Goal: Transaction & Acquisition: Purchase product/service

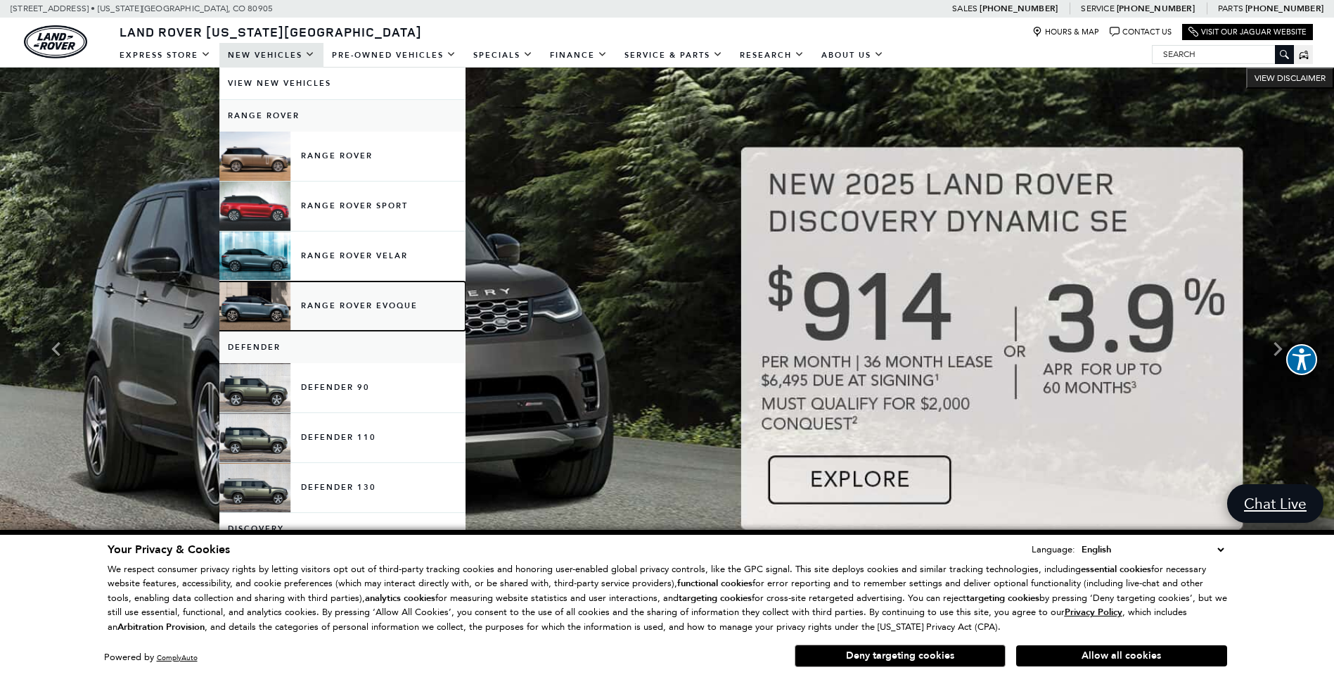
click at [337, 300] on link "Range Rover Evoque" at bounding box center [342, 305] width 246 height 49
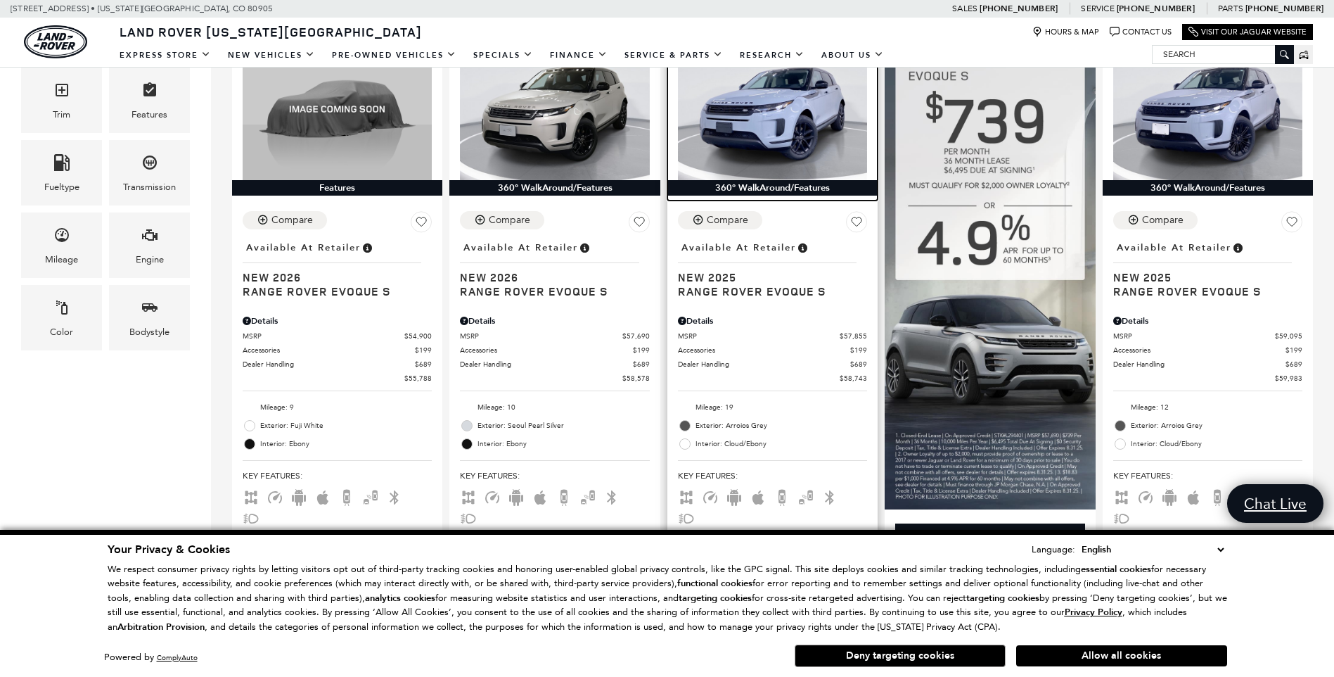
click at [754, 101] on img at bounding box center [772, 109] width 189 height 142
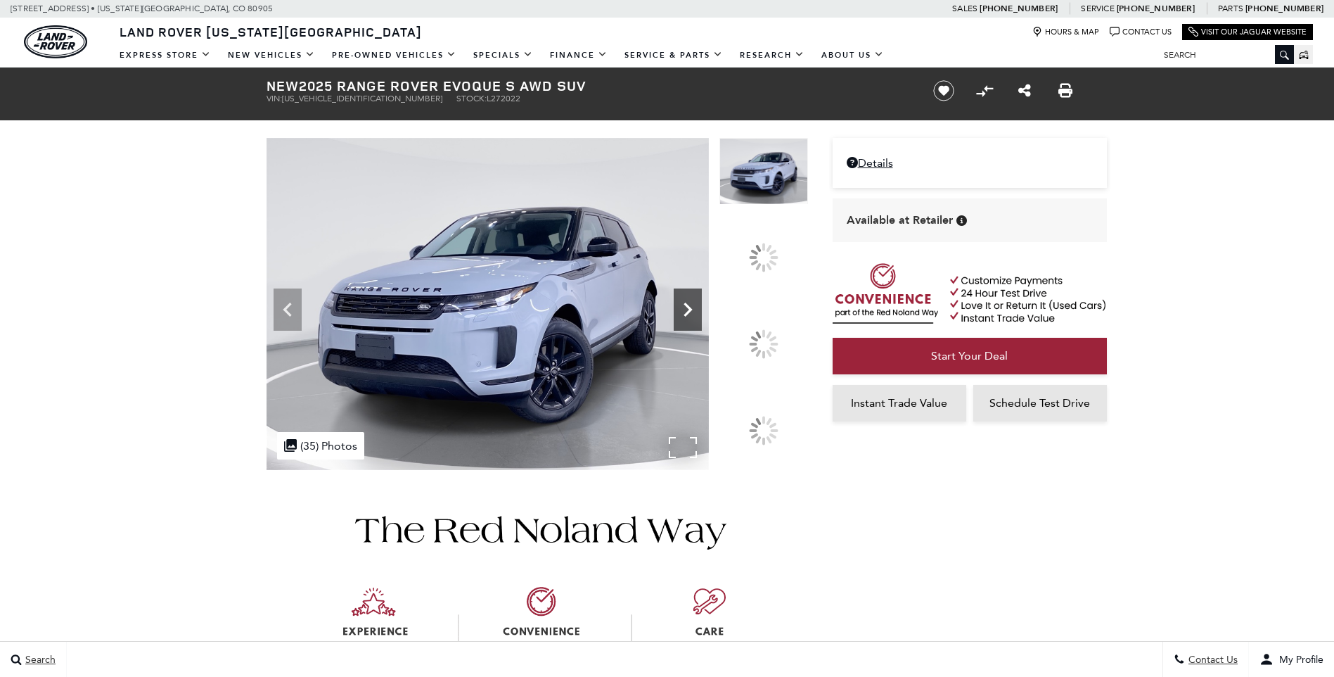
click at [702, 324] on icon at bounding box center [688, 309] width 28 height 28
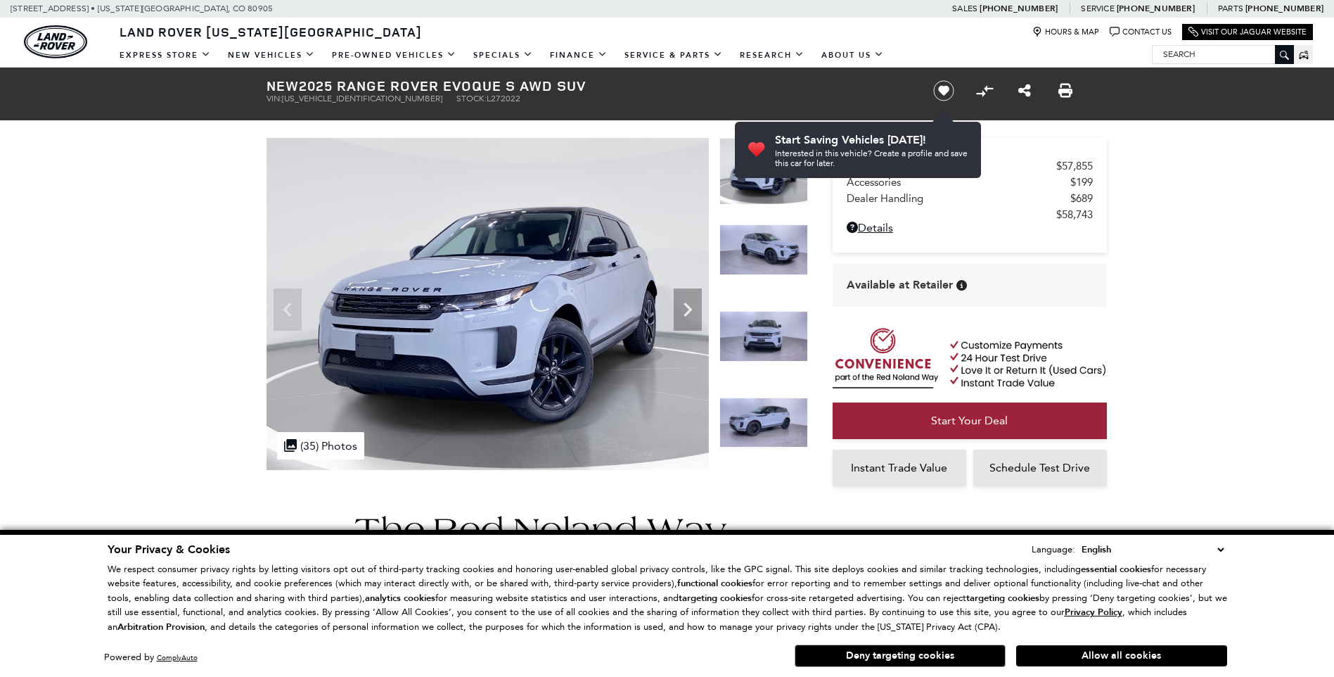
click at [765, 334] on img at bounding box center [764, 336] width 89 height 51
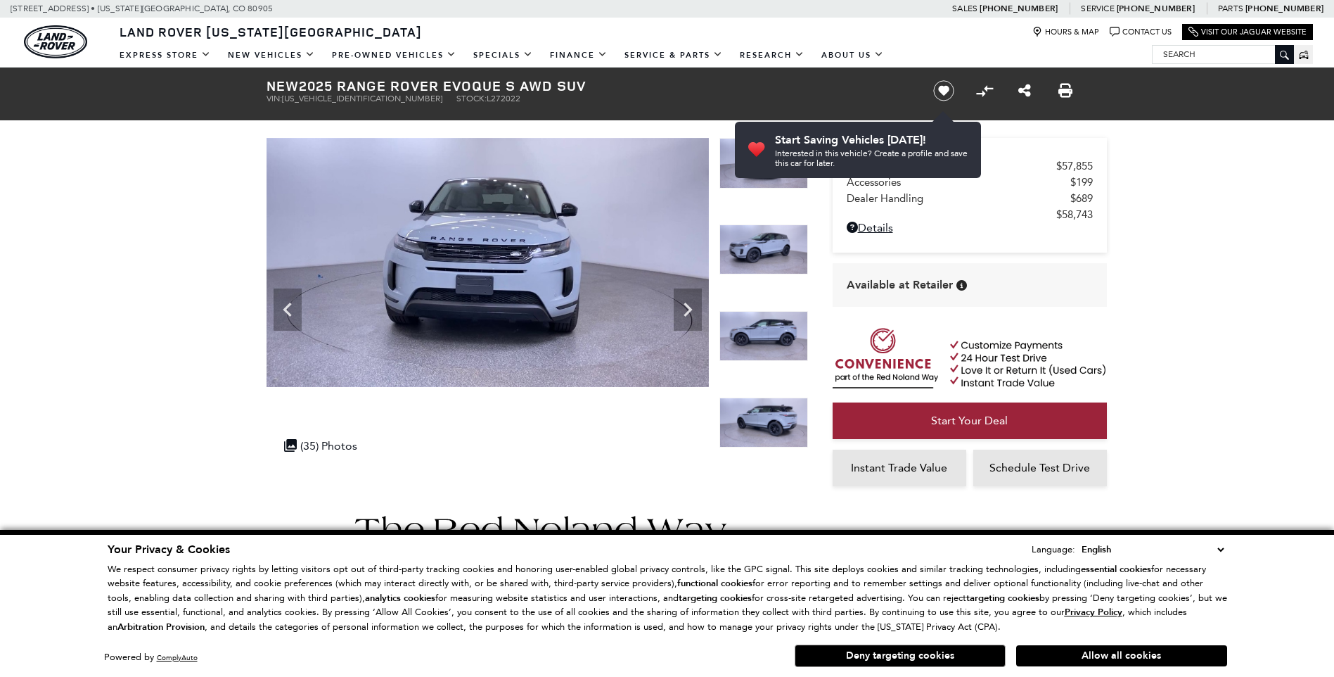
click at [747, 328] on img at bounding box center [764, 336] width 89 height 51
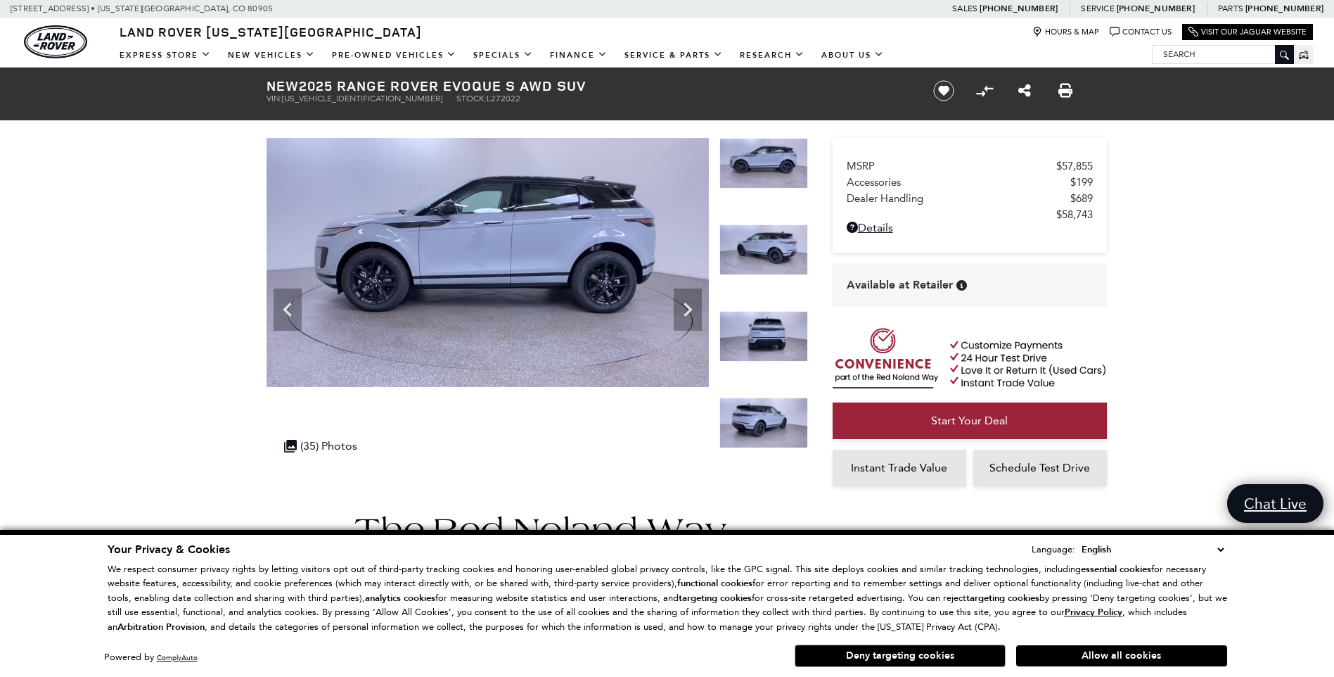
click at [765, 328] on img at bounding box center [764, 336] width 89 height 51
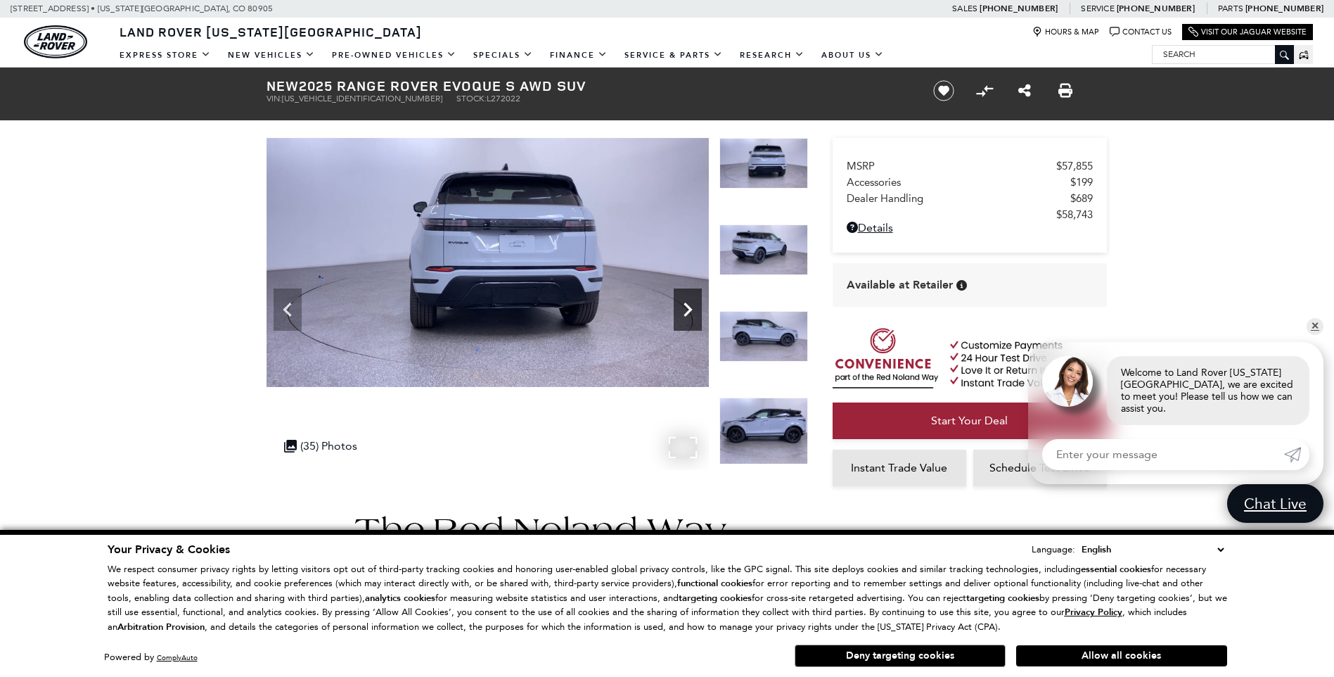
click at [693, 314] on icon "Next" at bounding box center [688, 309] width 28 height 28
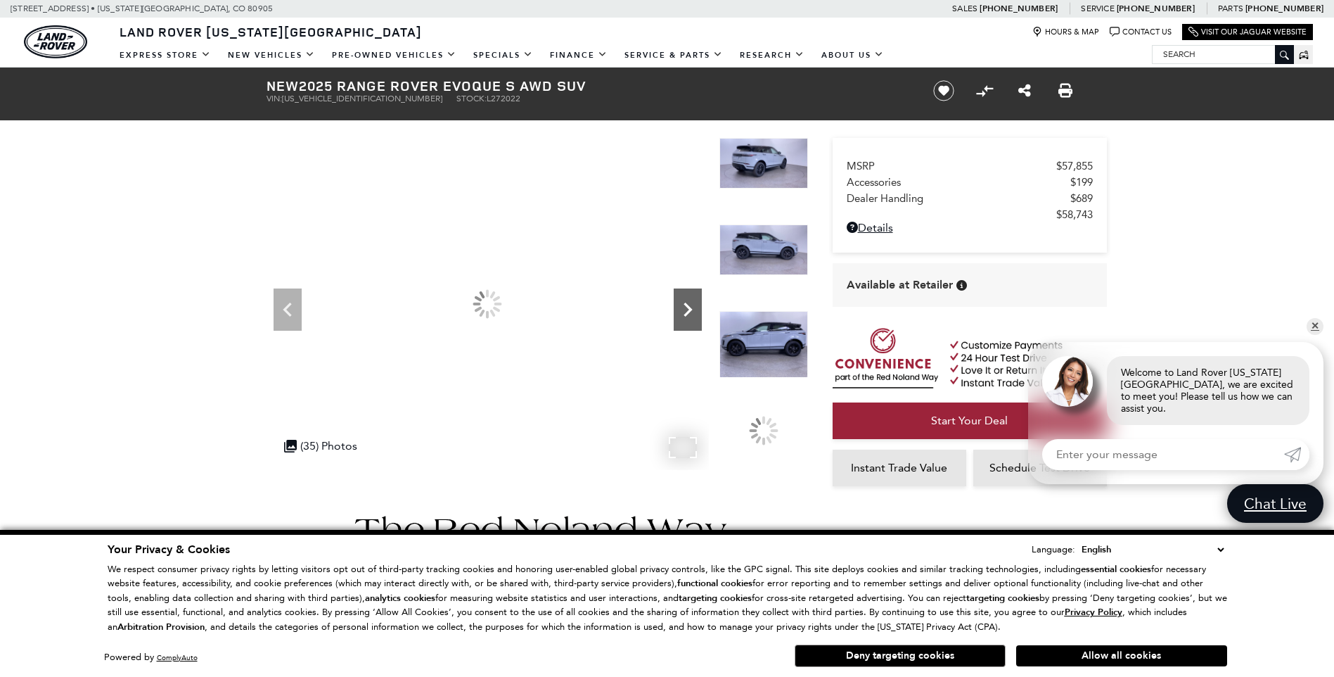
click at [693, 314] on icon "Next" at bounding box center [688, 309] width 28 height 28
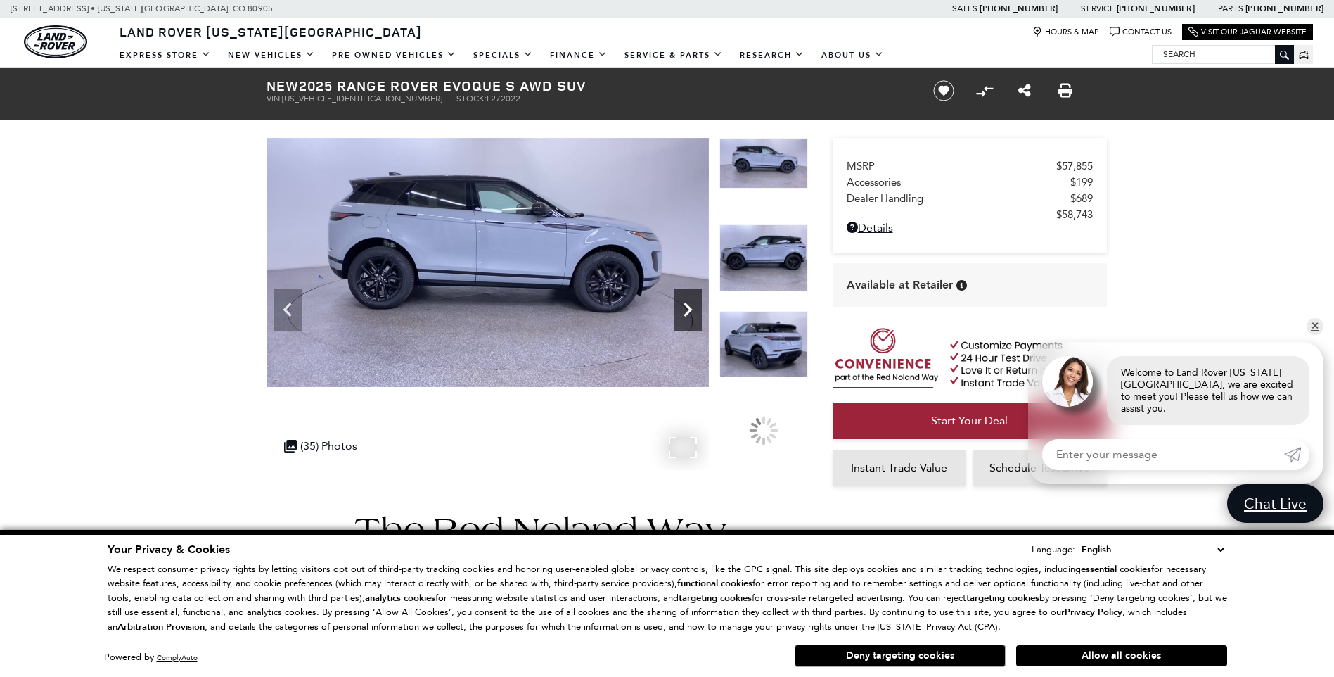
click at [693, 314] on icon "Next" at bounding box center [688, 309] width 28 height 28
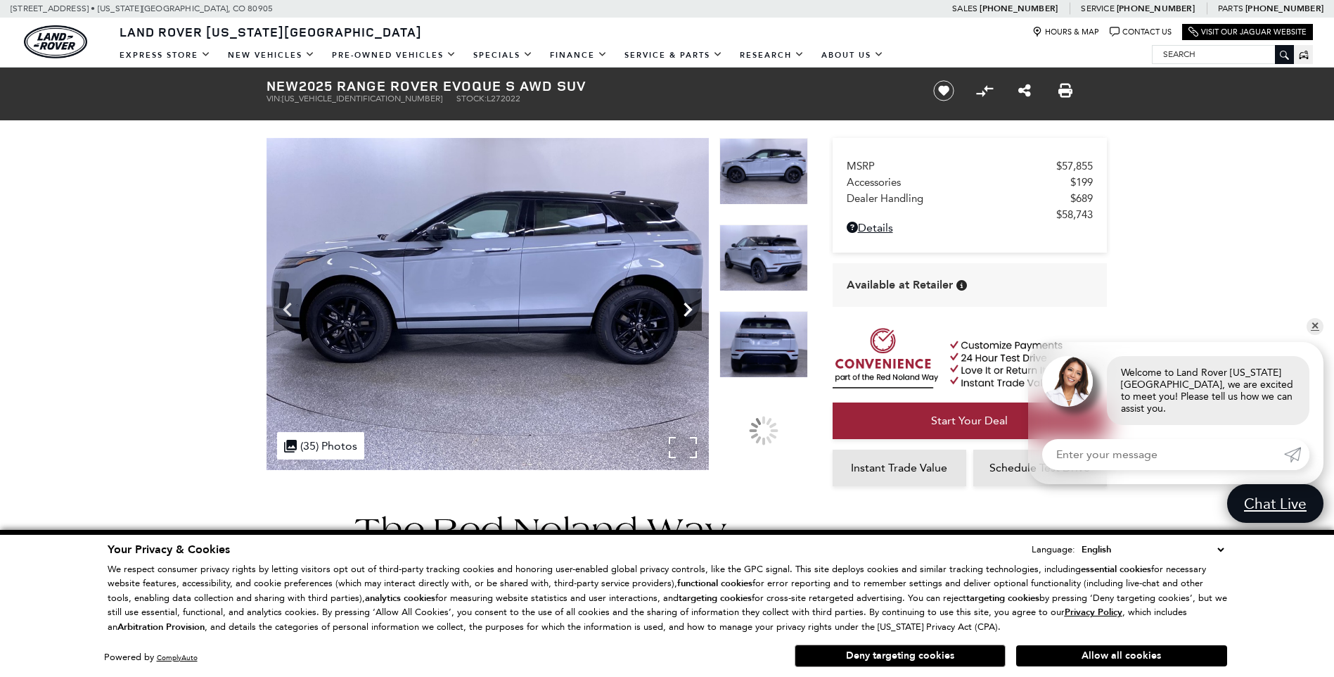
click at [693, 314] on icon "Next" at bounding box center [688, 309] width 28 height 28
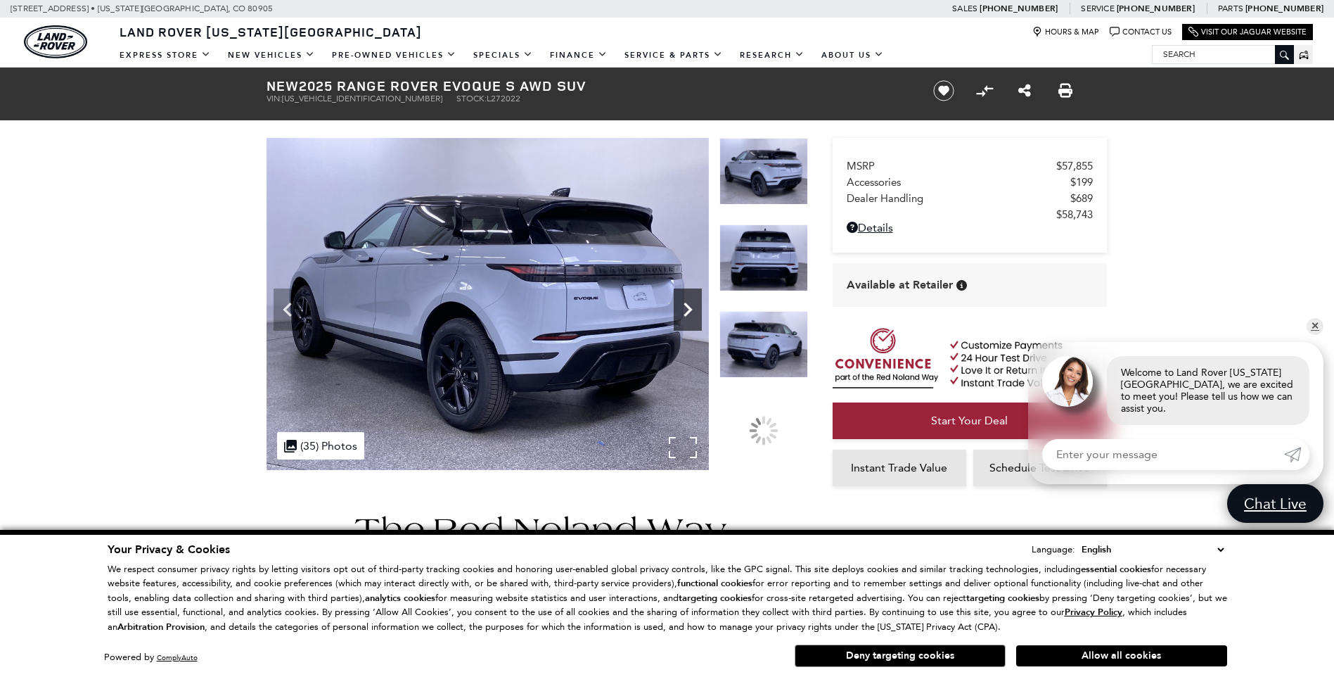
click at [693, 314] on icon "Next" at bounding box center [688, 309] width 28 height 28
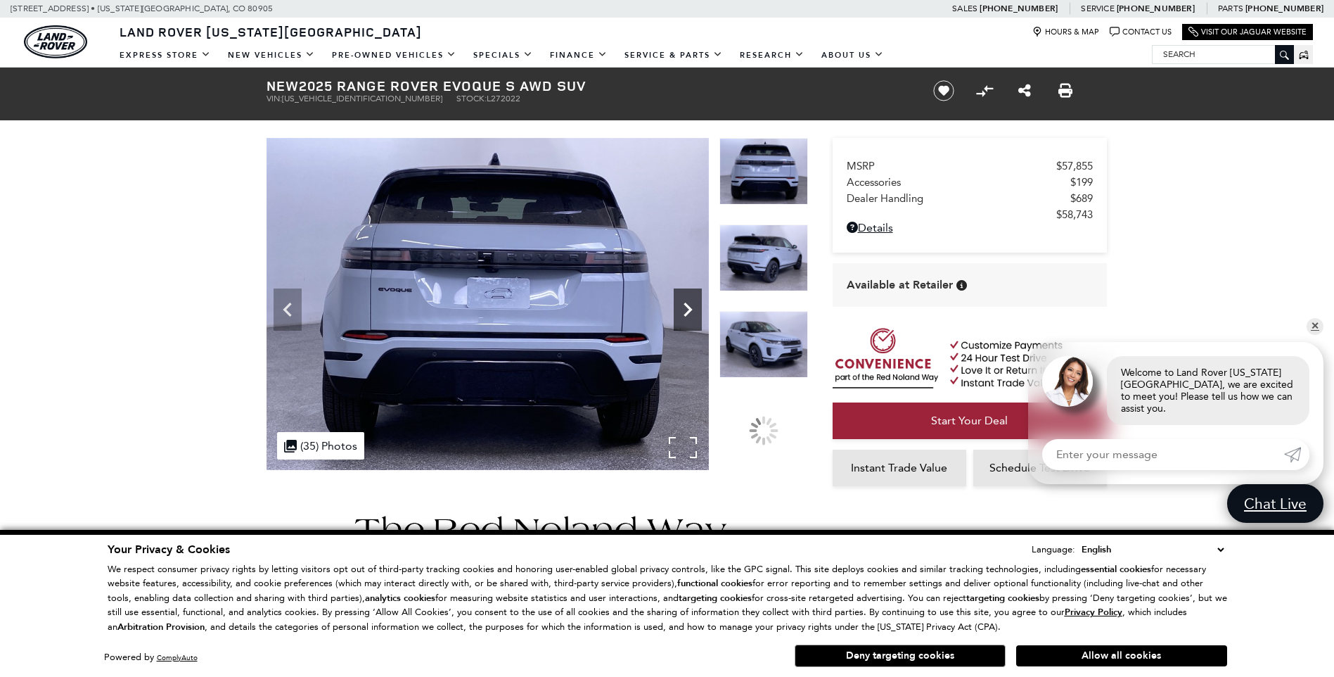
click at [693, 314] on icon "Next" at bounding box center [688, 309] width 28 height 28
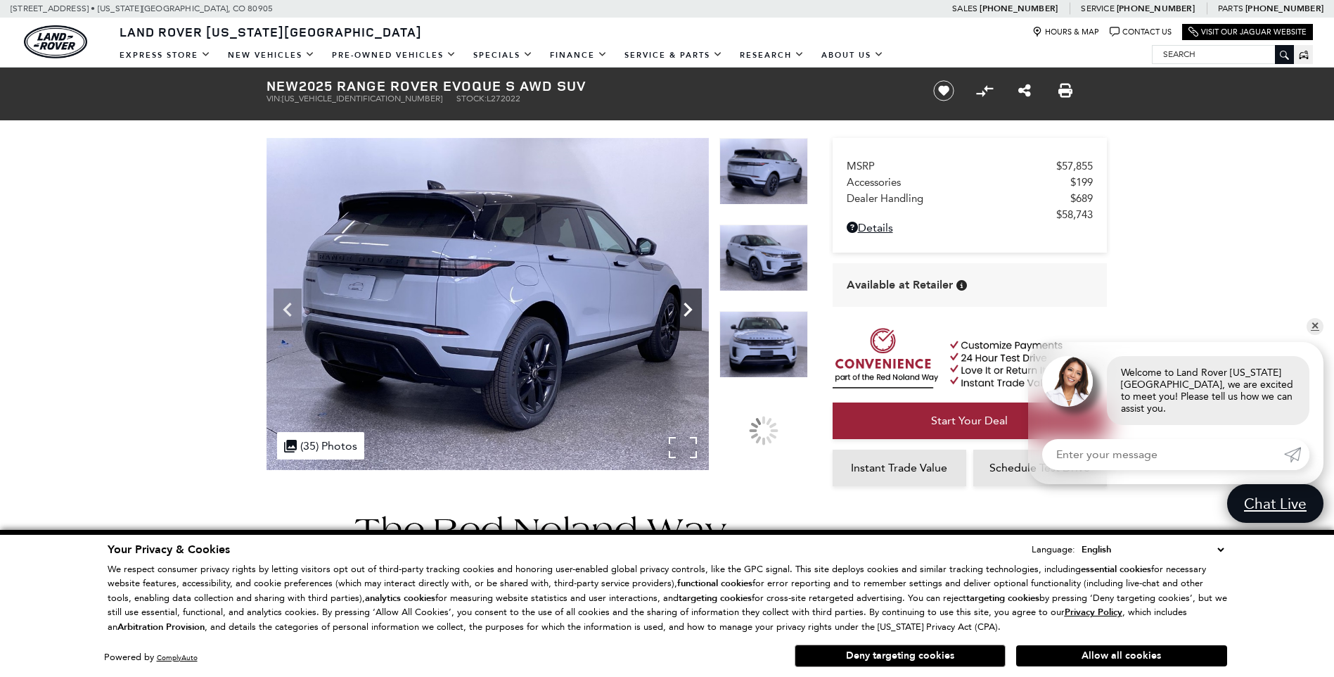
click at [693, 314] on icon "Next" at bounding box center [688, 309] width 28 height 28
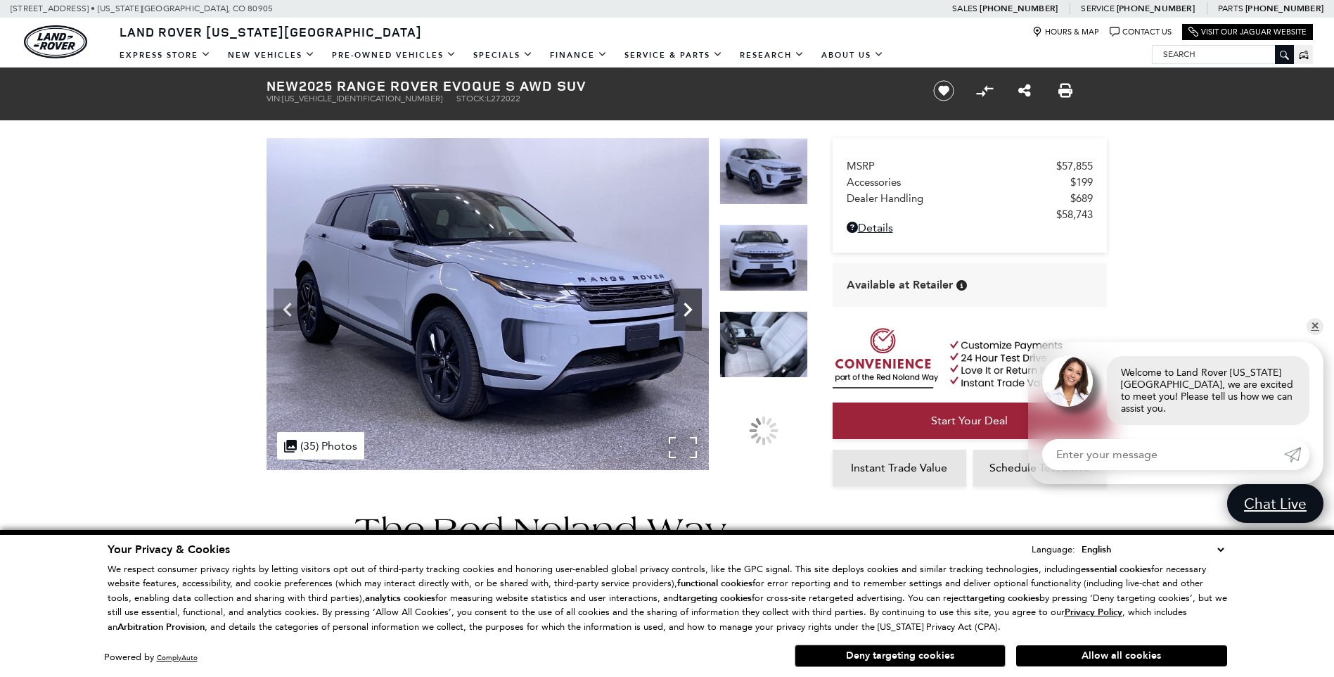
click at [690, 314] on icon "Next" at bounding box center [688, 309] width 28 height 28
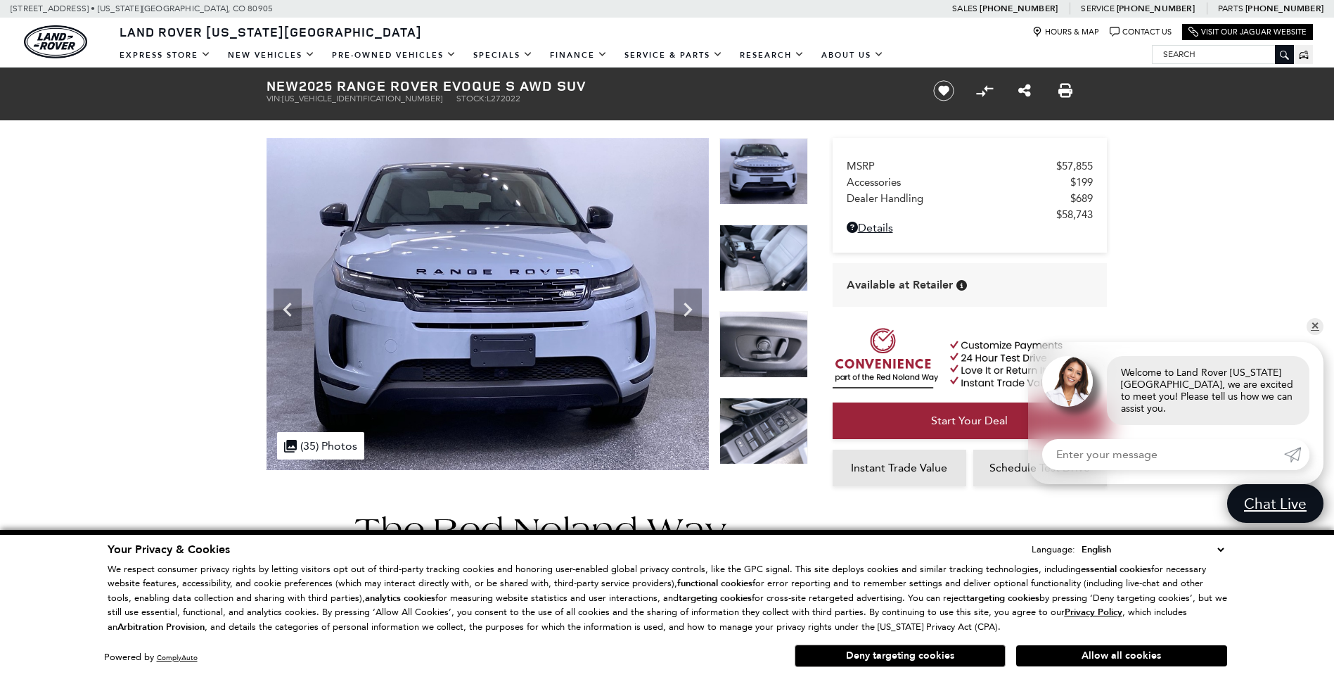
click at [740, 227] on img at bounding box center [764, 257] width 89 height 67
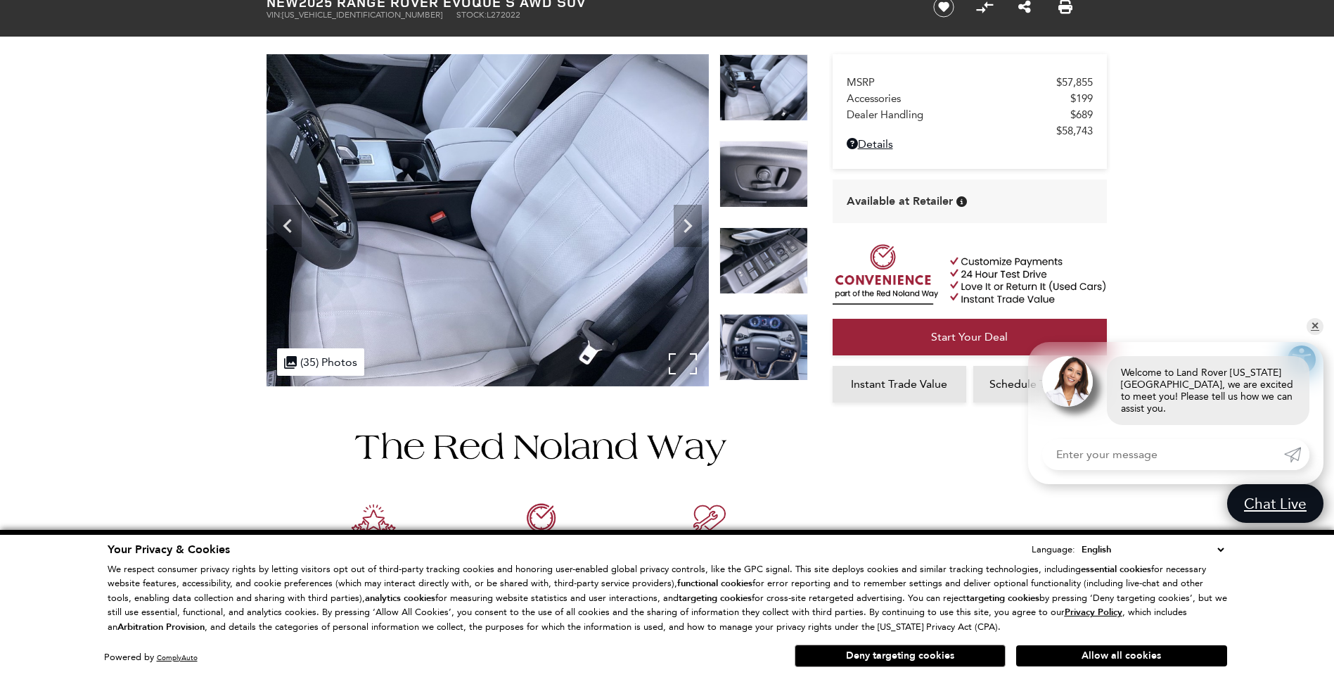
scroll to position [117, 0]
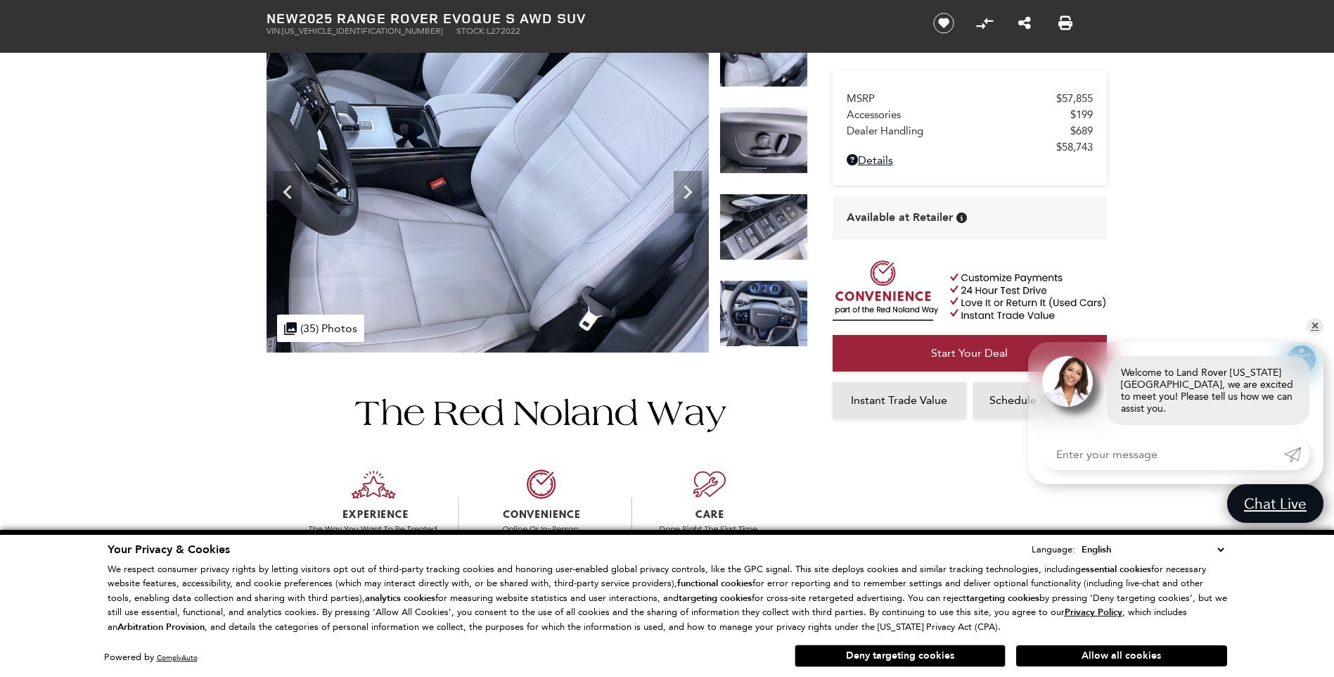
click at [739, 294] on img at bounding box center [764, 313] width 89 height 67
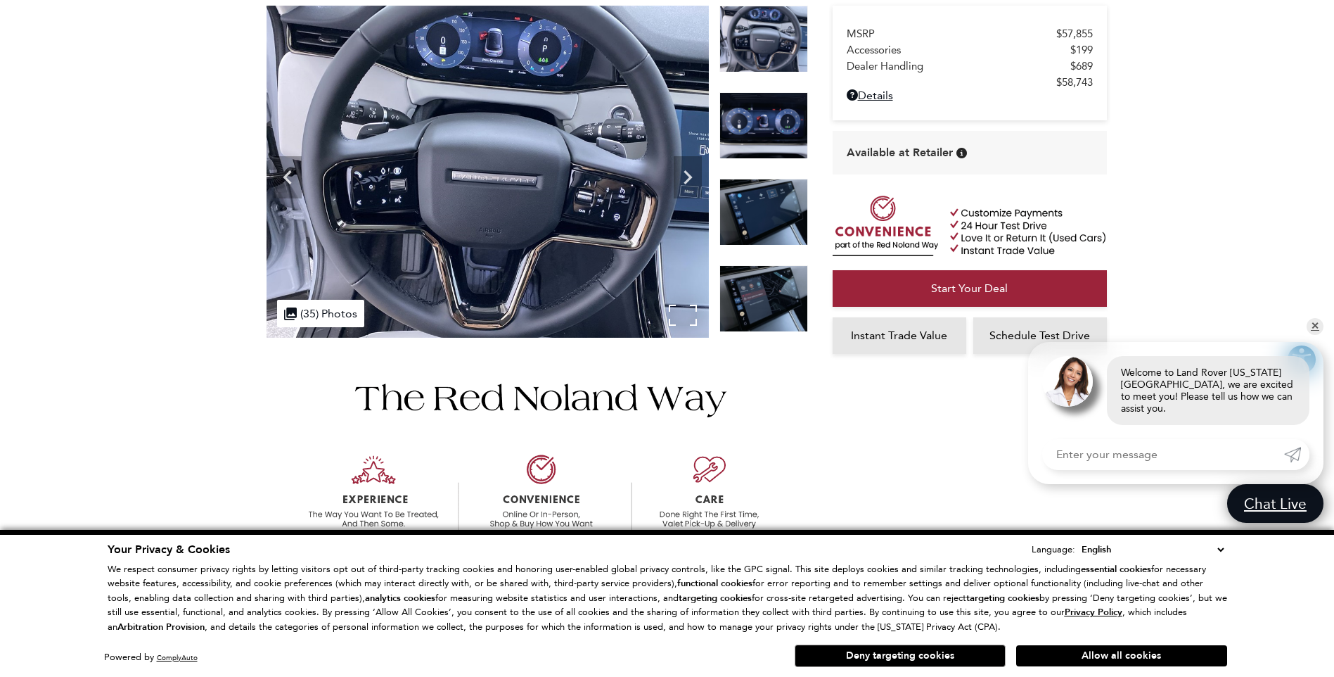
scroll to position [0, 0]
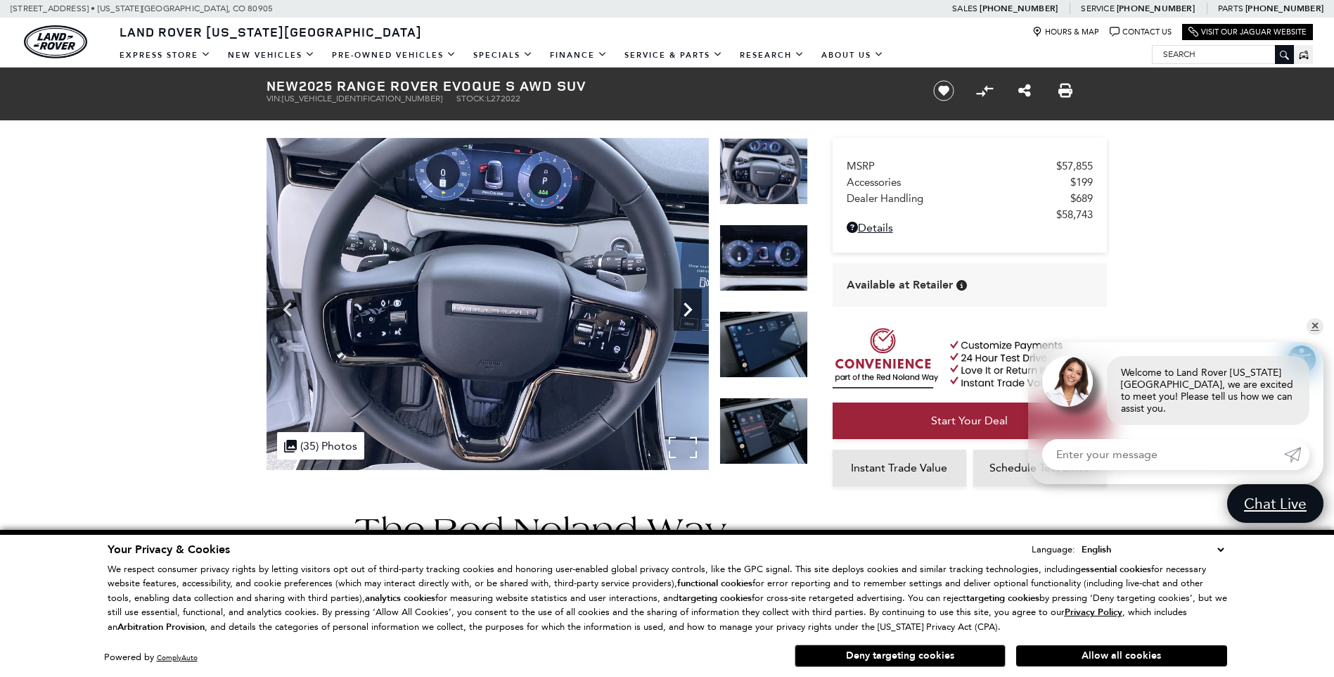
click at [687, 309] on icon "Next" at bounding box center [688, 309] width 28 height 28
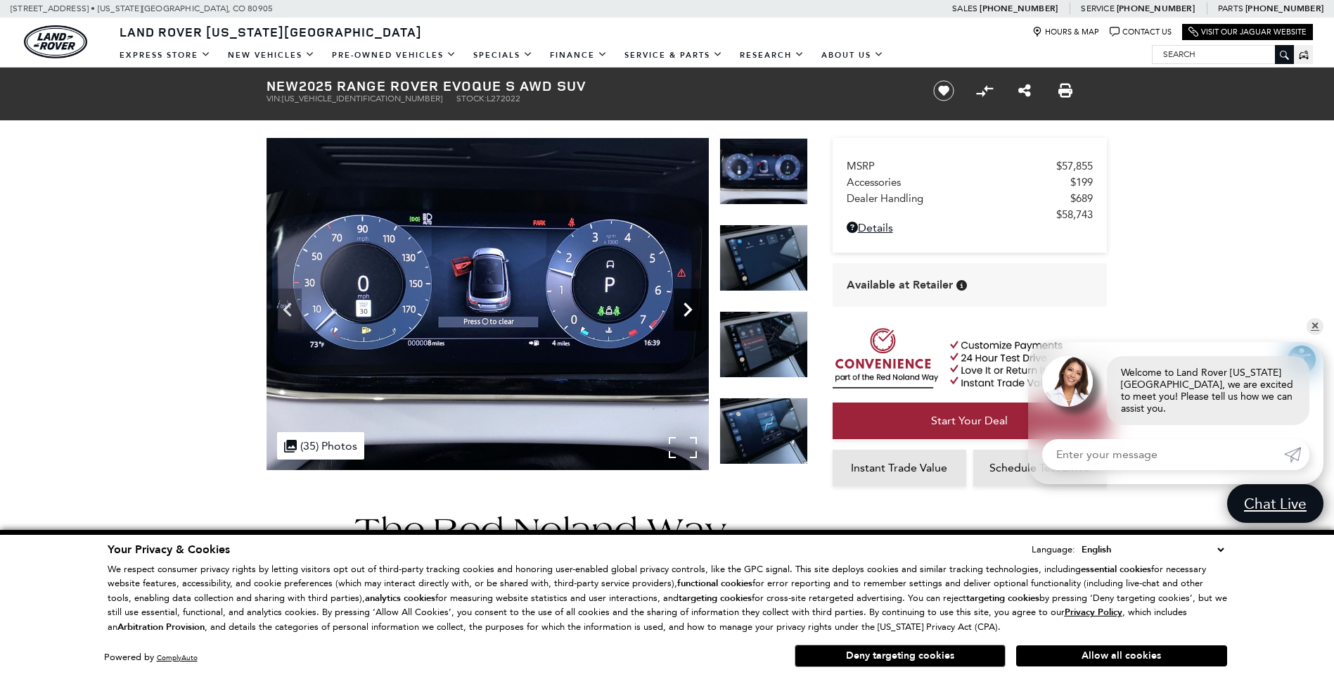
click at [687, 309] on icon "Next" at bounding box center [688, 309] width 28 height 28
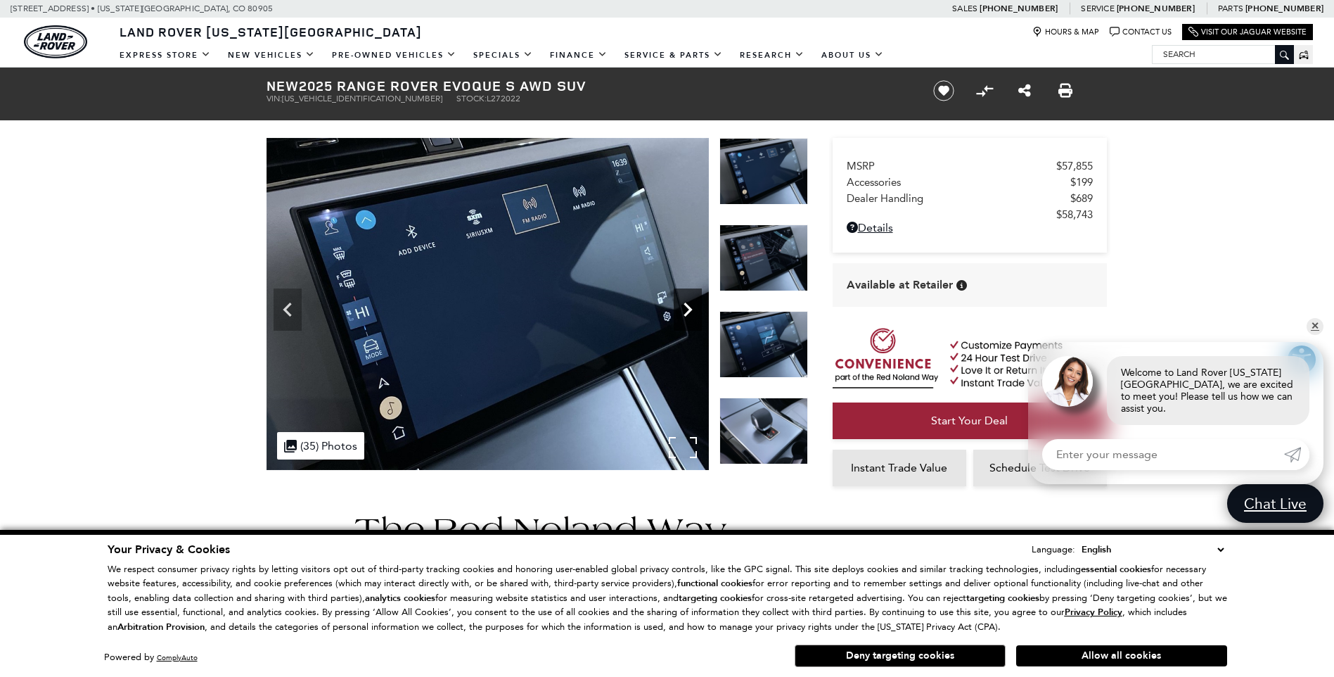
click at [687, 309] on icon "Next" at bounding box center [688, 309] width 28 height 28
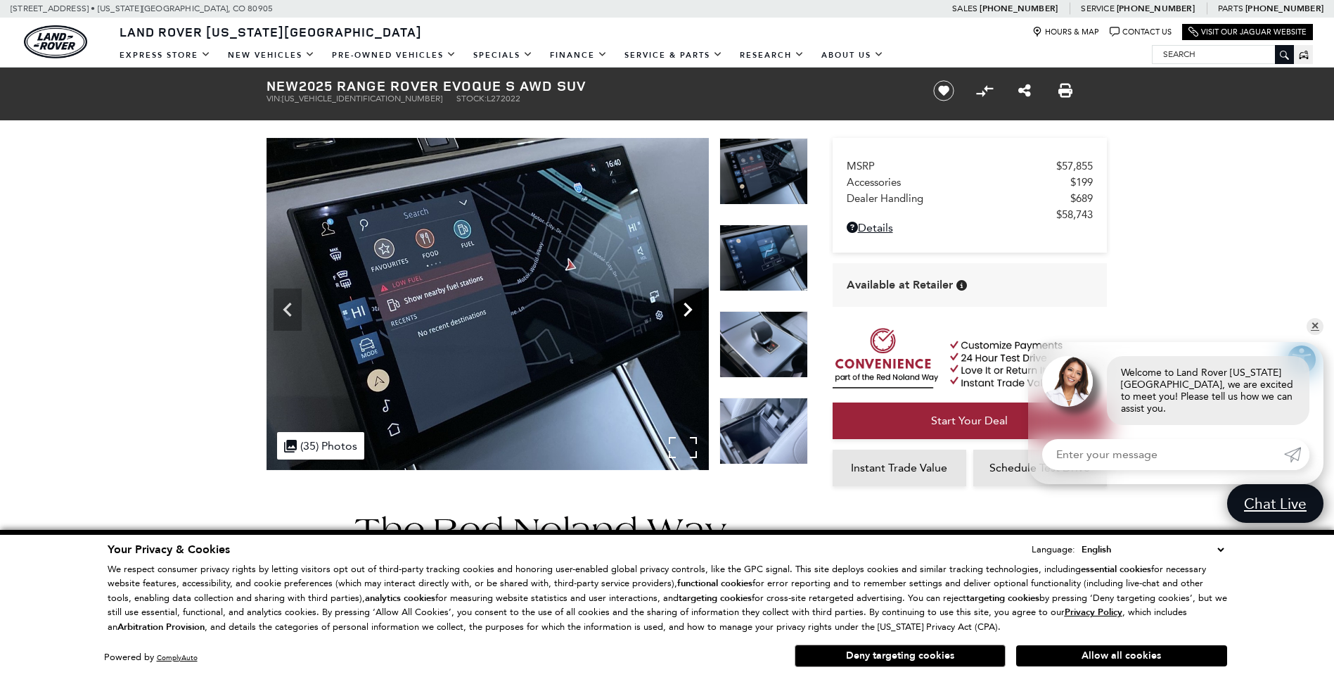
click at [687, 309] on icon "Next" at bounding box center [688, 309] width 28 height 28
